Goal: Task Accomplishment & Management: Manage account settings

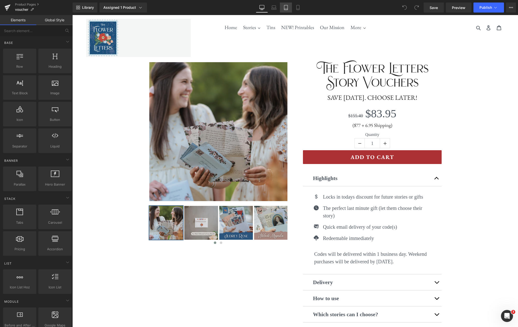
click at [290, 8] on link "Tablet" at bounding box center [286, 8] width 12 height 10
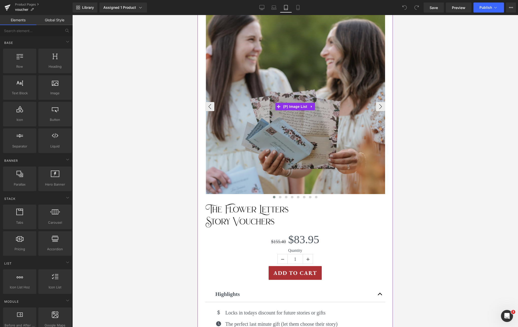
scroll to position [86, 0]
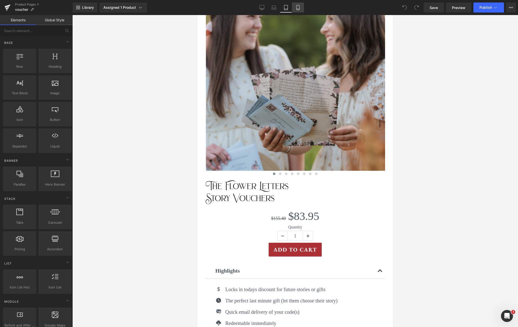
click at [300, 9] on icon at bounding box center [298, 7] width 5 height 5
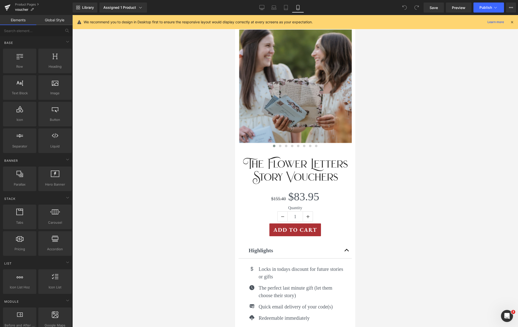
scroll to position [0, 0]
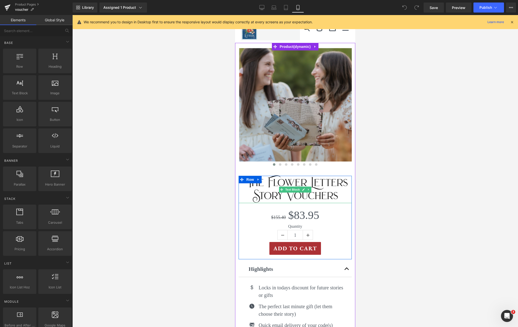
click at [326, 184] on p "The Flower Letters" at bounding box center [295, 182] width 113 height 13
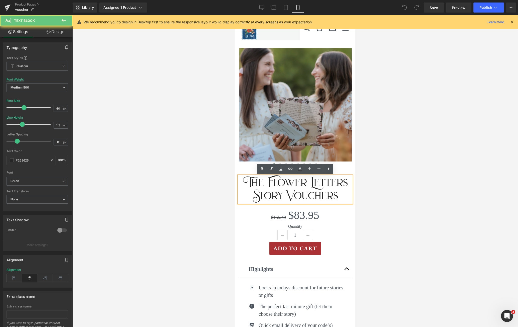
click at [326, 183] on p "The Flower Letters" at bounding box center [295, 182] width 113 height 13
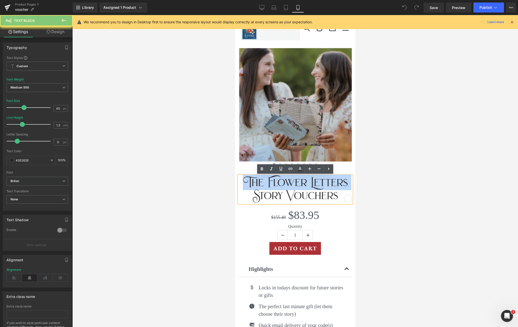
click at [326, 183] on p "The Flower Letters" at bounding box center [295, 182] width 113 height 13
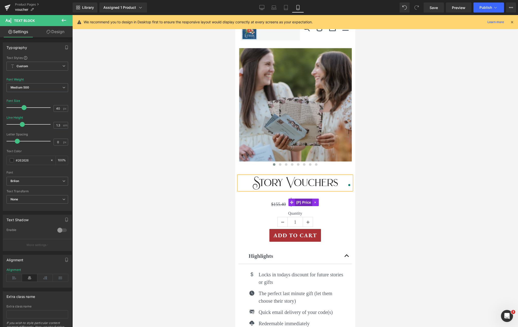
click at [300, 204] on span "(P) Price" at bounding box center [304, 202] width 18 height 8
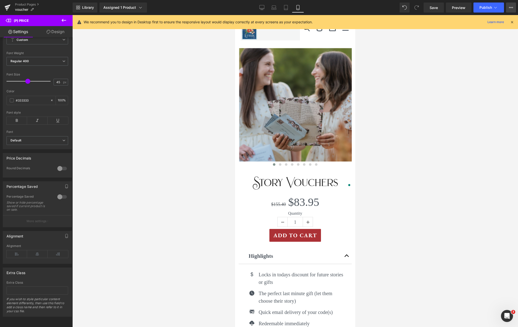
click at [514, 7] on button "View Live Page View with current Template Save Template to Library Schedule Pub…" at bounding box center [511, 8] width 10 height 10
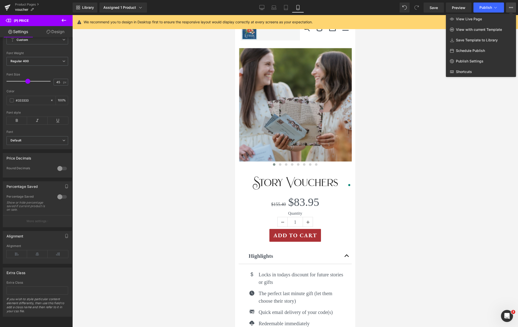
click at [421, 59] on div at bounding box center [295, 171] width 446 height 312
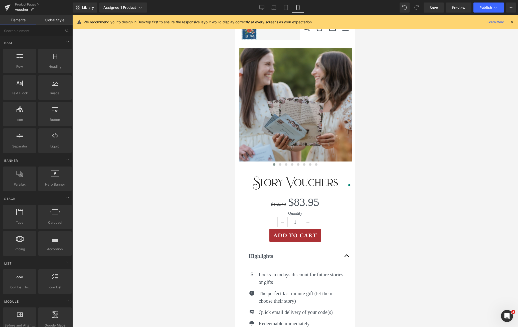
click at [512, 22] on icon at bounding box center [512, 22] width 5 height 5
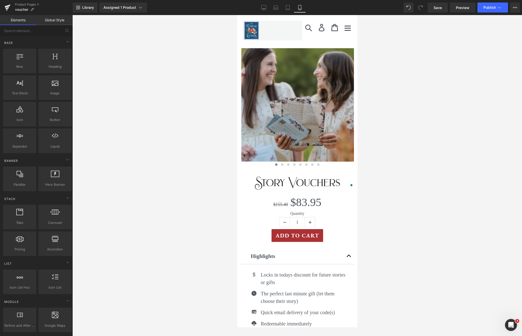
click at [347, 29] on icon "Menu" at bounding box center [348, 28] width 8 height 8
click at [516, 8] on icon at bounding box center [515, 8] width 4 height 4
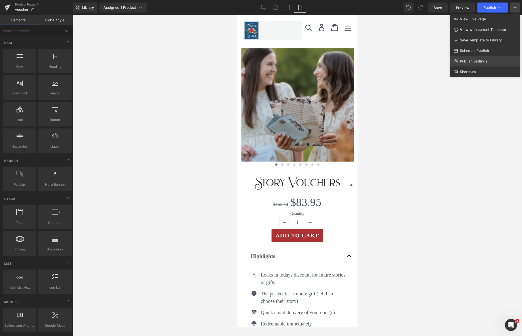
click at [479, 61] on span "Publish Settings" at bounding box center [474, 61] width 28 height 5
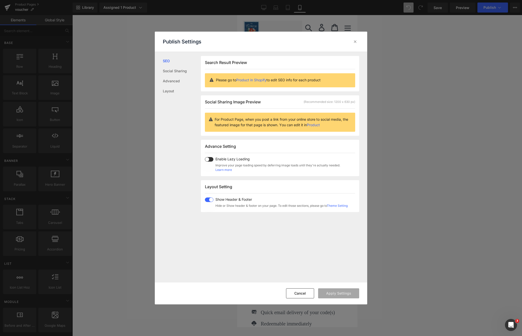
drag, startPoint x: 209, startPoint y: 200, endPoint x: 211, endPoint y: 208, distance: 7.9
click at [211, 208] on div "Layout Setting Show Header & Footer Hide or Show header & footer on your page. …" at bounding box center [280, 196] width 158 height 32
click at [336, 205] on link "Theme Setting" at bounding box center [337, 205] width 21 height 4
